Goal: Task Accomplishment & Management: Use online tool/utility

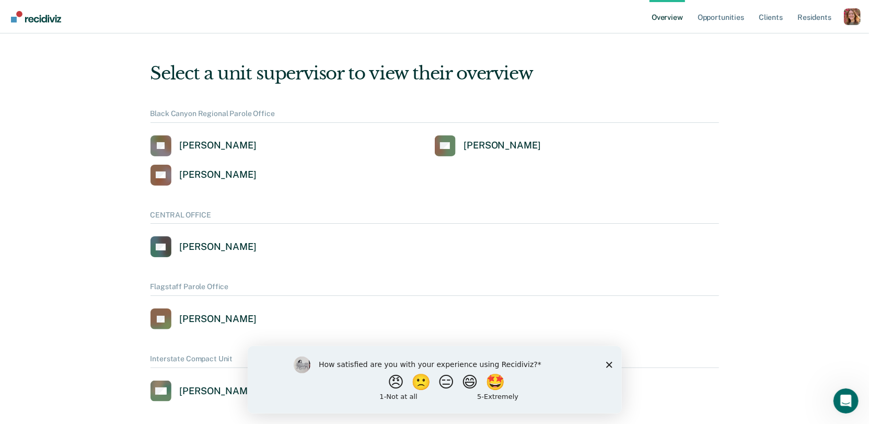
click at [846, 25] on div "Profile dropdown button" at bounding box center [852, 16] width 17 height 17
click at [778, 45] on link "Profile" at bounding box center [810, 42] width 84 height 9
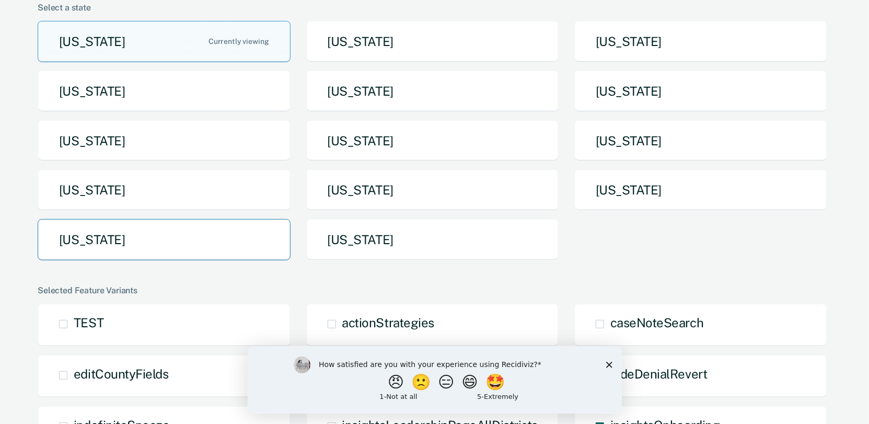
scroll to position [102, 0]
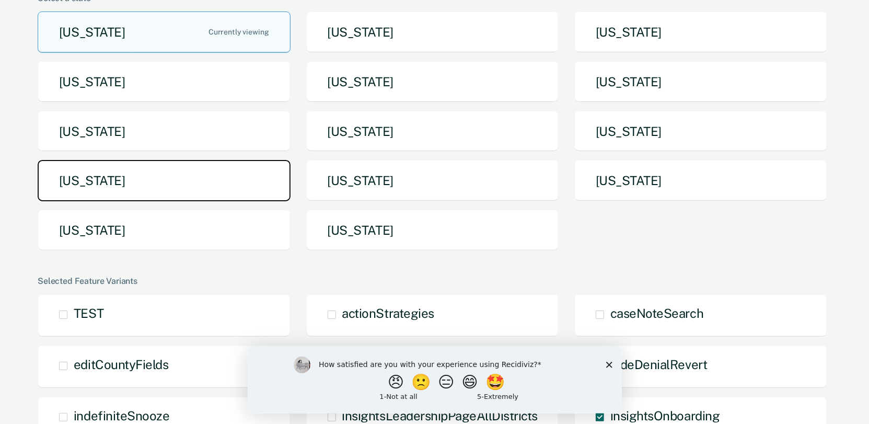
click at [127, 187] on button "[US_STATE]" at bounding box center [164, 180] width 253 height 41
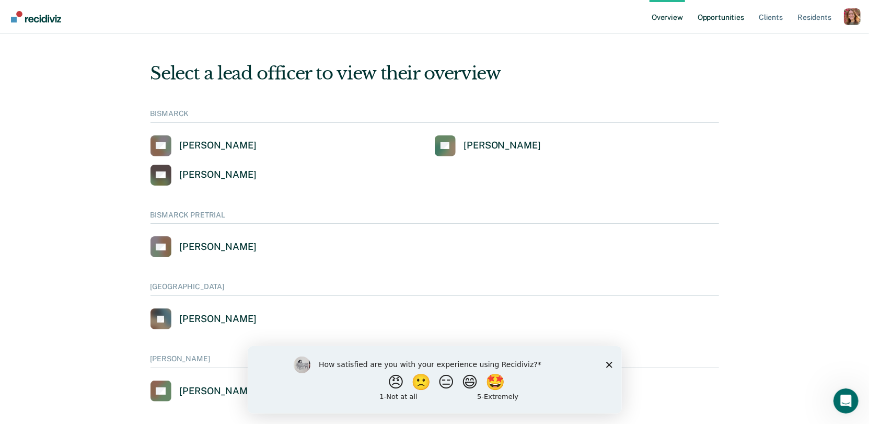
click at [726, 19] on link "Opportunities" at bounding box center [721, 16] width 51 height 33
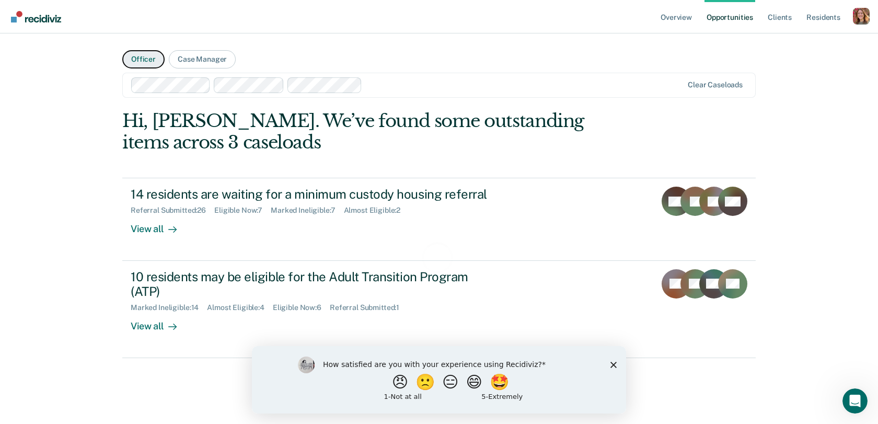
click at [141, 60] on button "Officer" at bounding box center [143, 59] width 42 height 18
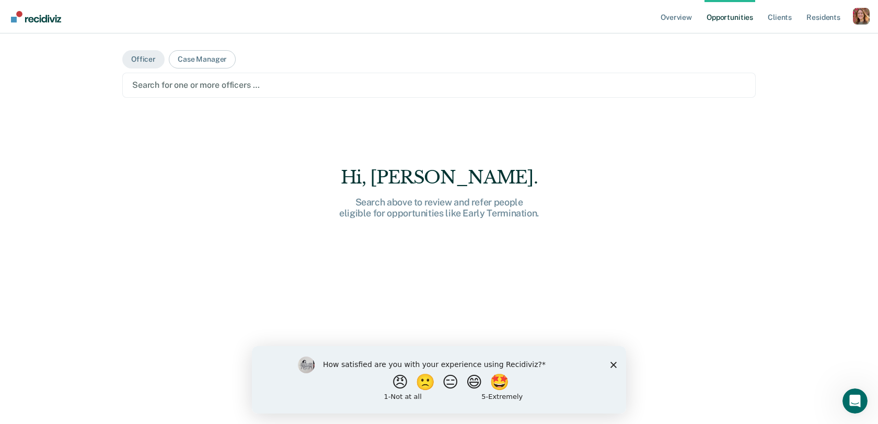
click at [216, 78] on div "Search for one or more officers …" at bounding box center [439, 85] width 616 height 14
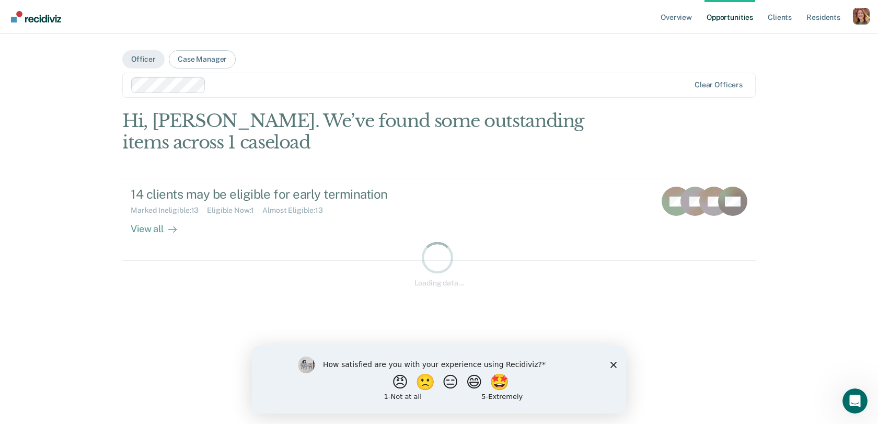
click at [285, 87] on div at bounding box center [449, 85] width 479 height 12
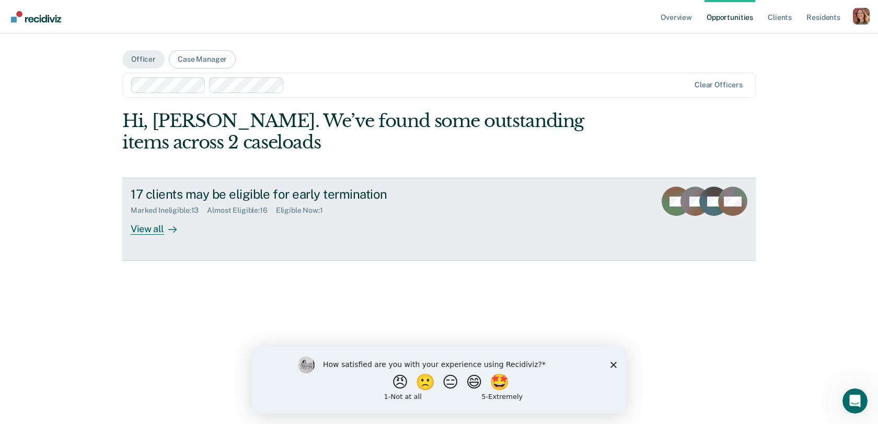
click at [250, 194] on div "17 clients may be eligible for early termination" at bounding box center [314, 194] width 367 height 15
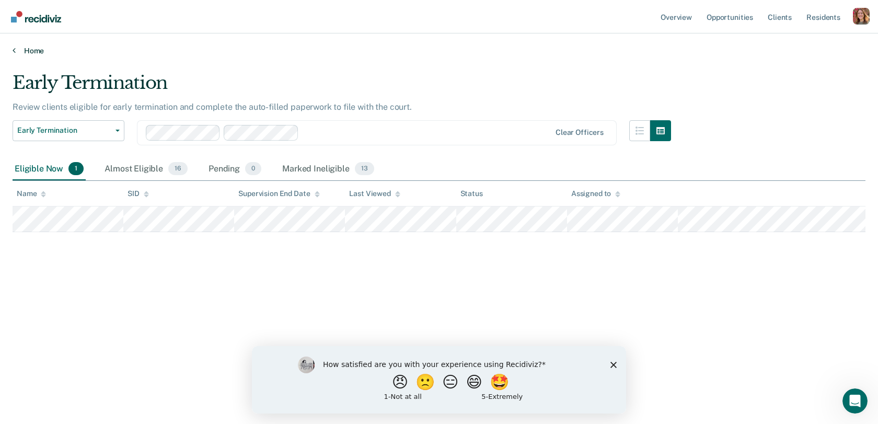
click at [14, 50] on icon at bounding box center [14, 50] width 3 height 8
